Goal: Check status: Check status

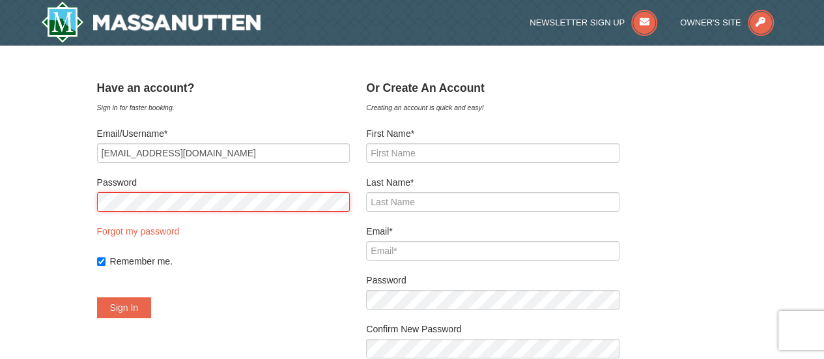
click at [97, 297] on button "Sign In" at bounding box center [124, 307] width 55 height 21
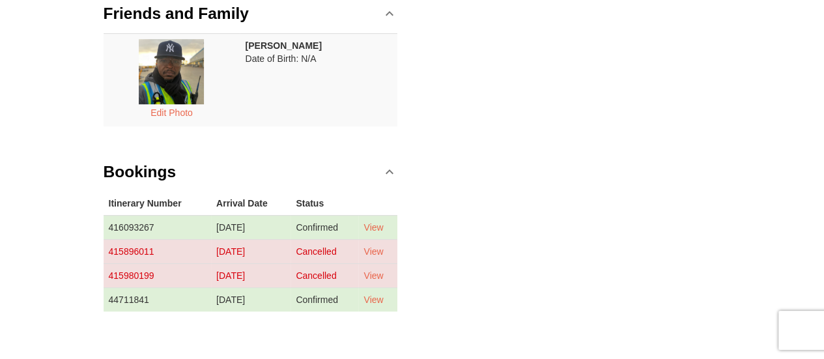
scroll to position [243, 0]
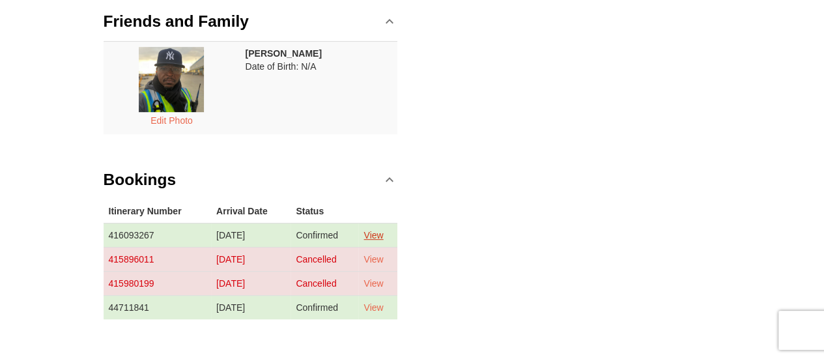
click at [377, 230] on link "View" at bounding box center [374, 235] width 20 height 10
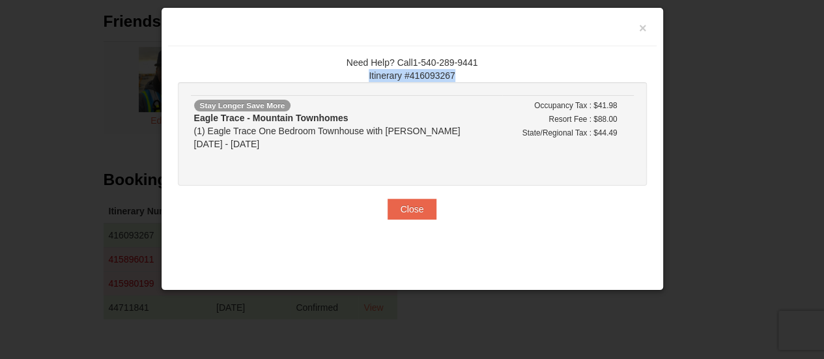
drag, startPoint x: 455, startPoint y: 74, endPoint x: 366, endPoint y: 74, distance: 89.3
click at [366, 74] on div "Need Help? Call1-540-289-9441 Itinerary #416093267" at bounding box center [412, 69] width 469 height 26
copy div "Itinerary #416093267"
click at [642, 30] on button "×" at bounding box center [643, 28] width 8 height 13
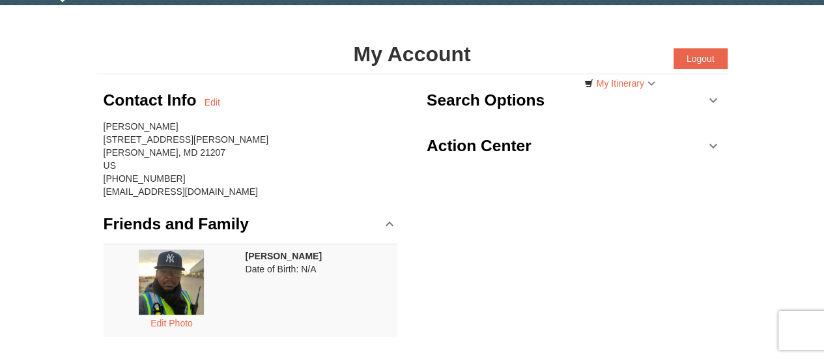
scroll to position [0, 0]
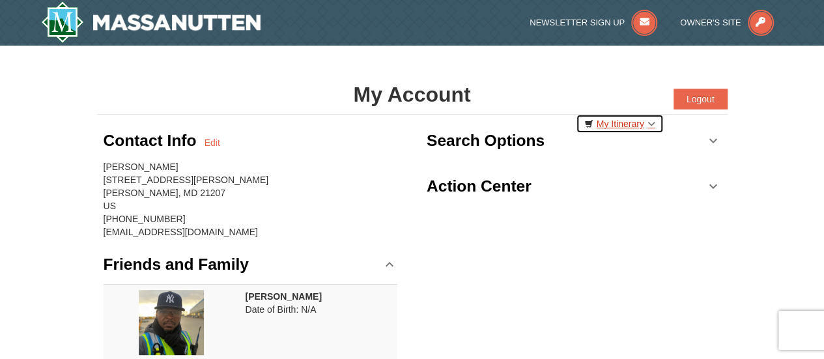
click at [650, 118] on link "My Itinerary" at bounding box center [620, 124] width 88 height 20
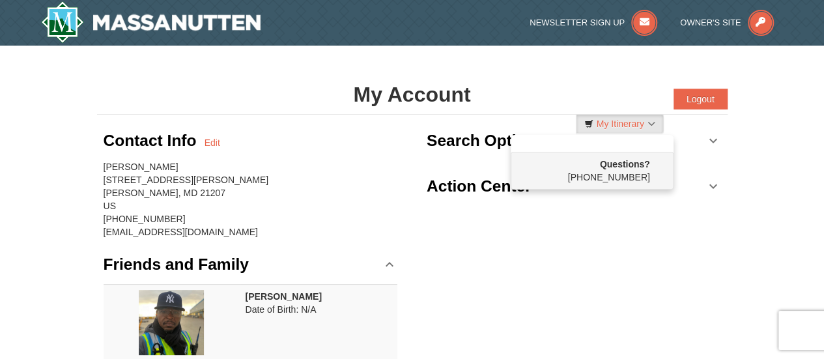
click at [712, 141] on link "Search Options" at bounding box center [574, 140] width 295 height 39
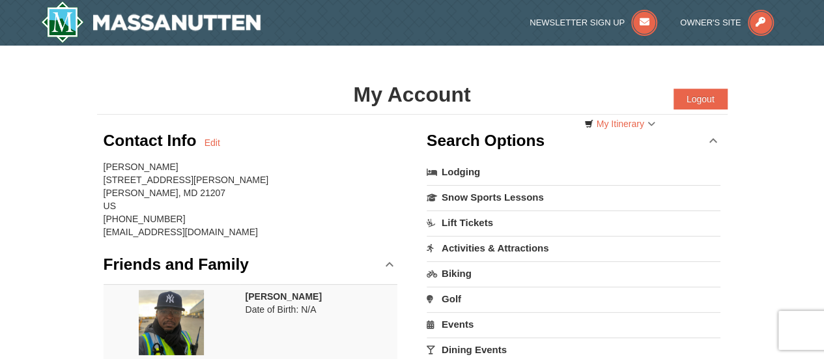
click at [712, 141] on link "Search Options" at bounding box center [574, 140] width 295 height 39
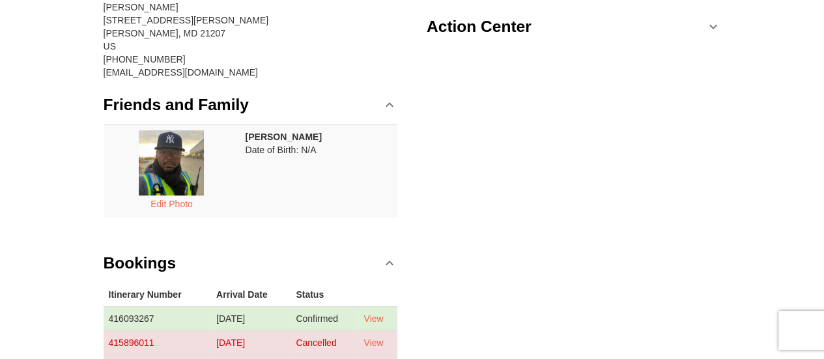
scroll to position [154, 0]
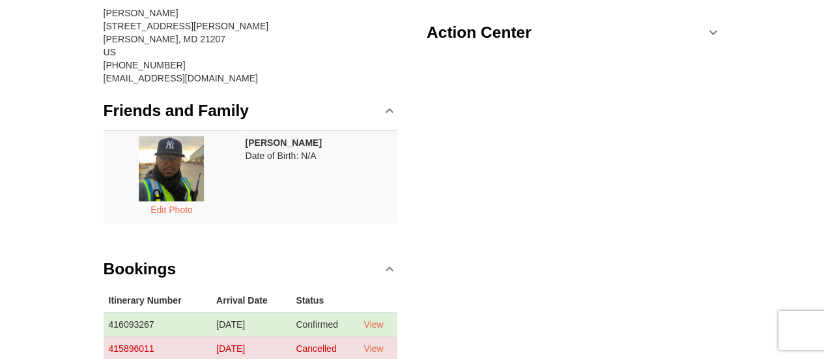
click at [714, 37] on link "Action Center" at bounding box center [574, 32] width 295 height 39
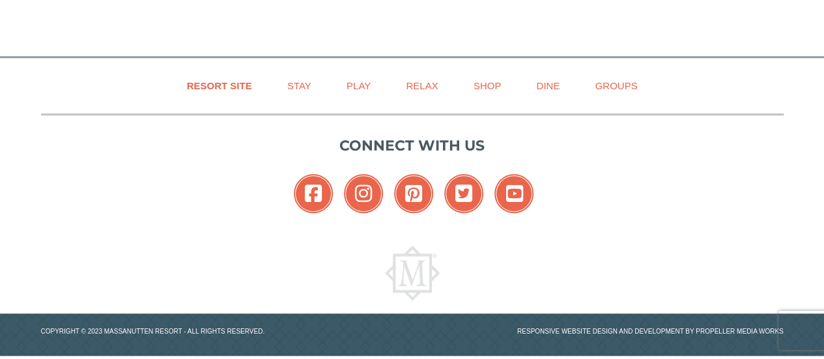
scroll to position [582, 0]
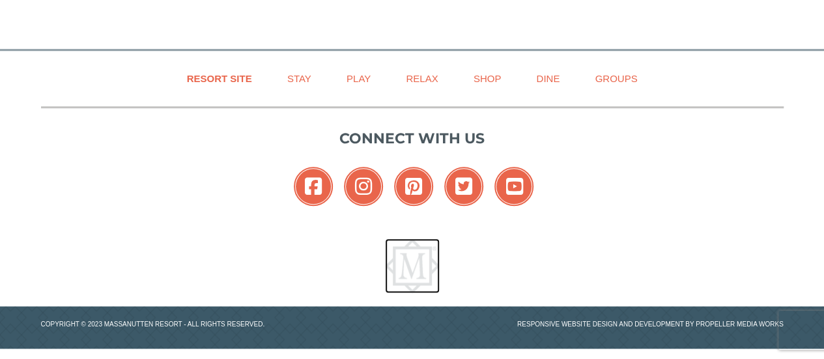
click at [416, 260] on img at bounding box center [412, 266] width 55 height 55
